Goal: Transaction & Acquisition: Purchase product/service

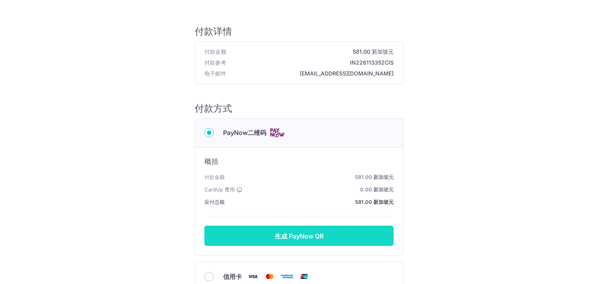
click at [308, 237] on font "生成 PayNow QR" at bounding box center [299, 237] width 49 height 8
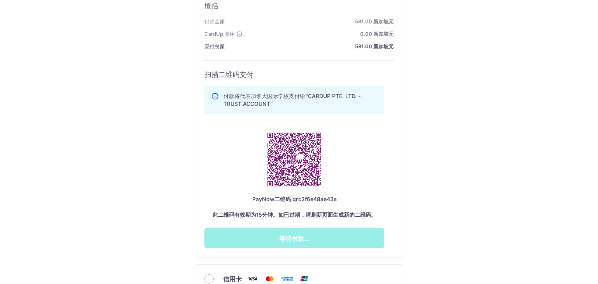
scroll to position [195, 0]
